Goal: Task Accomplishment & Management: Manage account settings

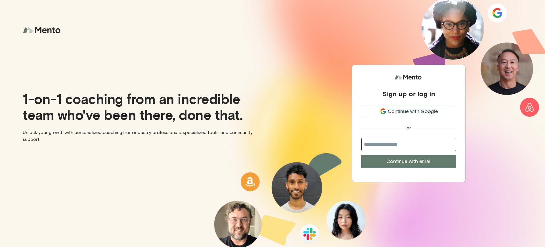
click at [408, 90] on div "Sign up or log in" at bounding box center [408, 93] width 53 height 9
